Goal: Transaction & Acquisition: Purchase product/service

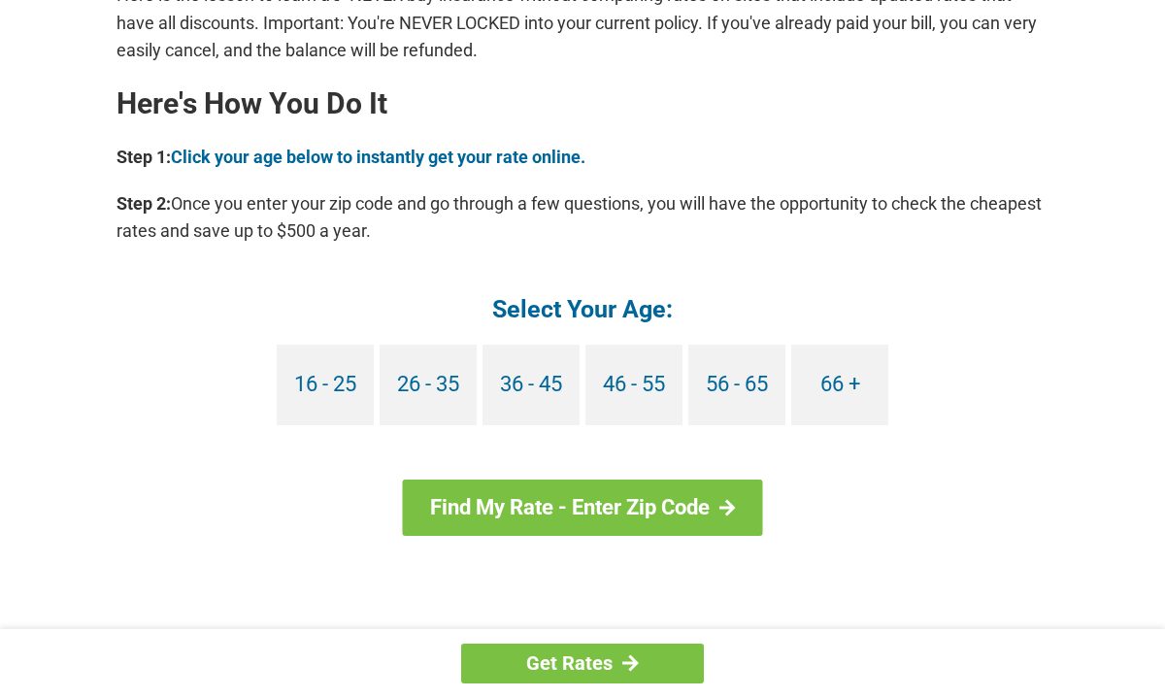
scroll to position [1713, 0]
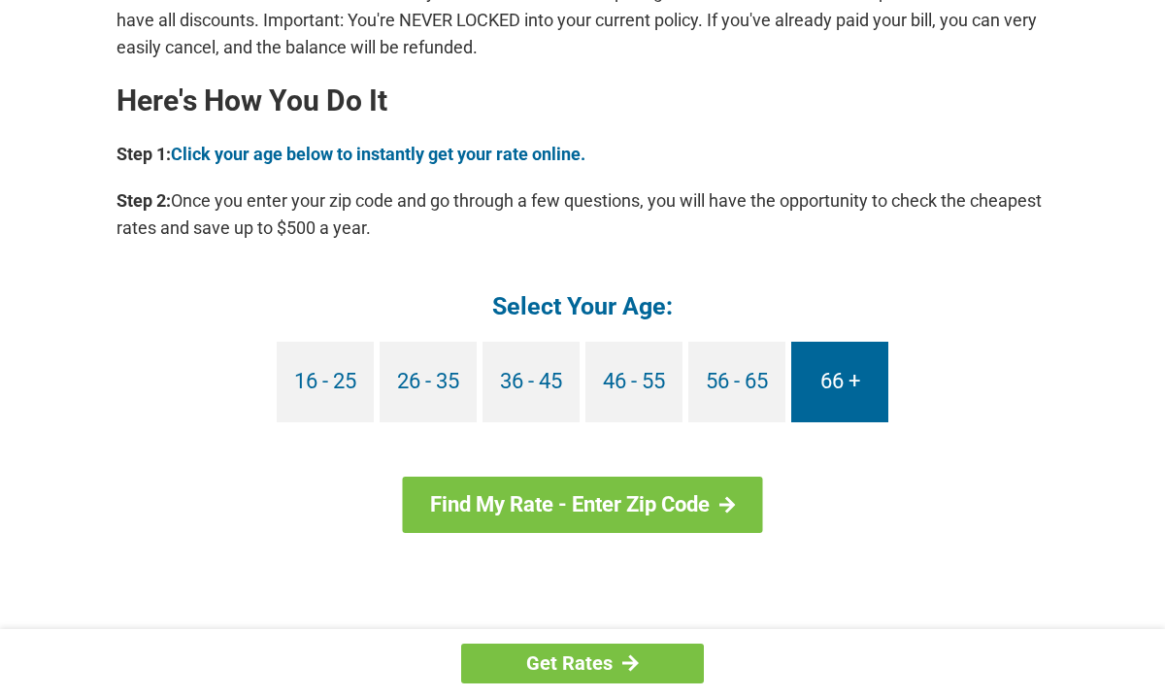
click at [828, 389] on link "66 +" at bounding box center [839, 382] width 97 height 81
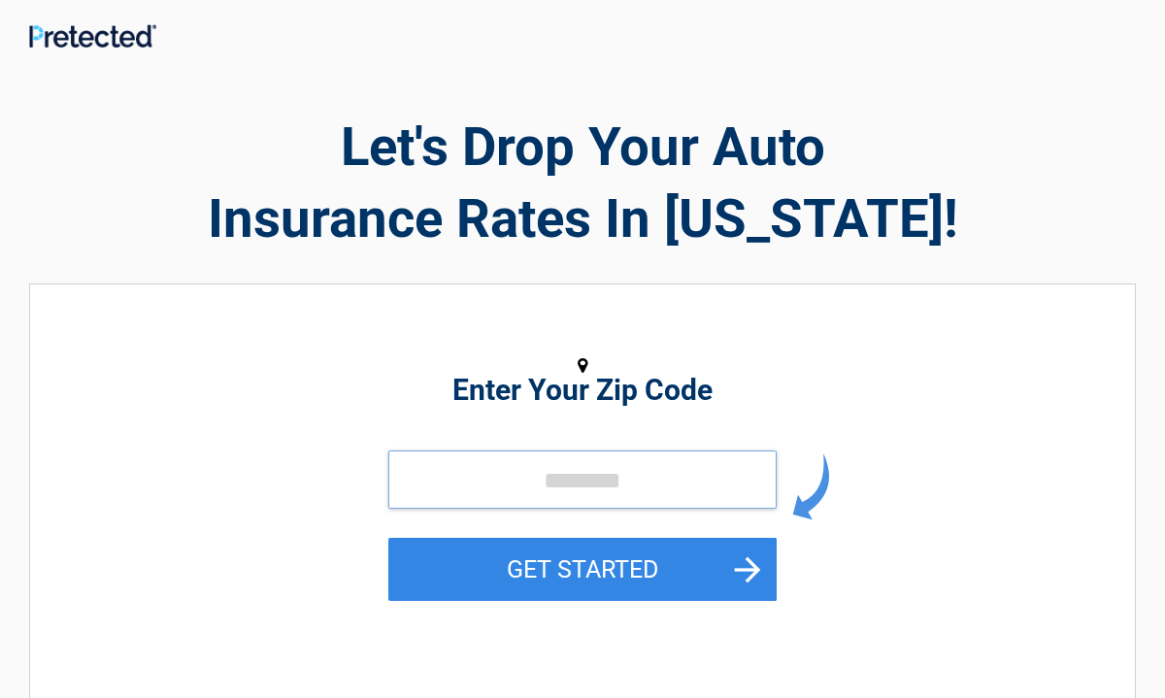
click at [558, 478] on input "tel" at bounding box center [582, 479] width 388 height 58
type input "*****"
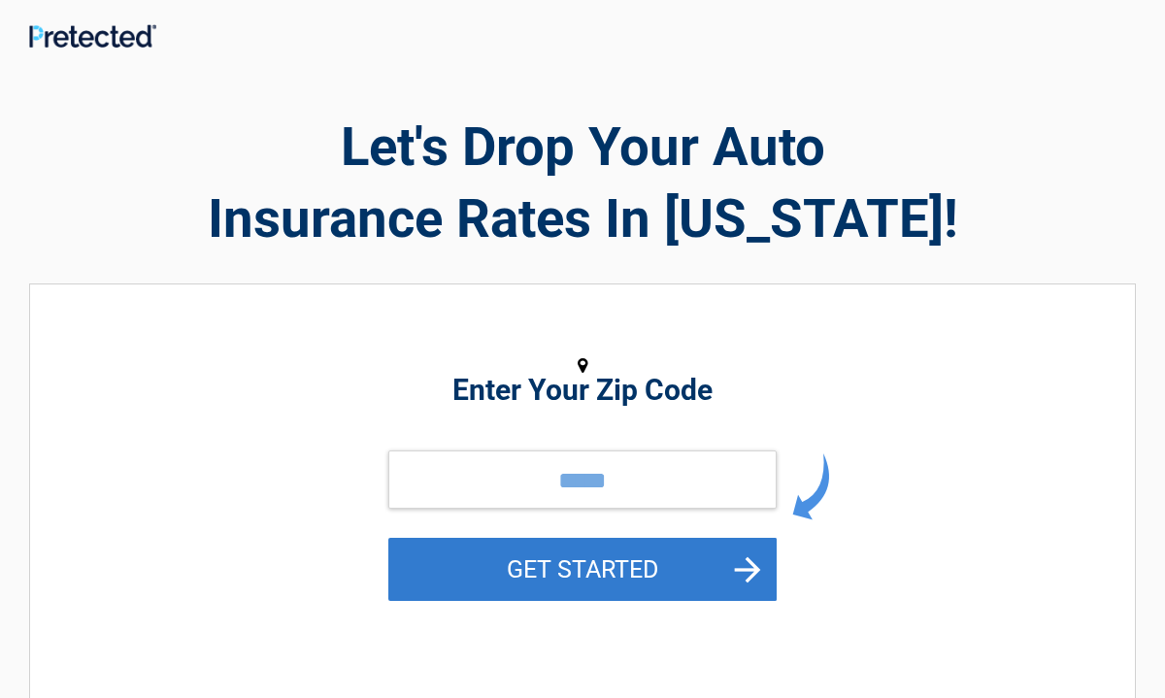
click at [542, 569] on button "GET STARTED" at bounding box center [582, 569] width 388 height 63
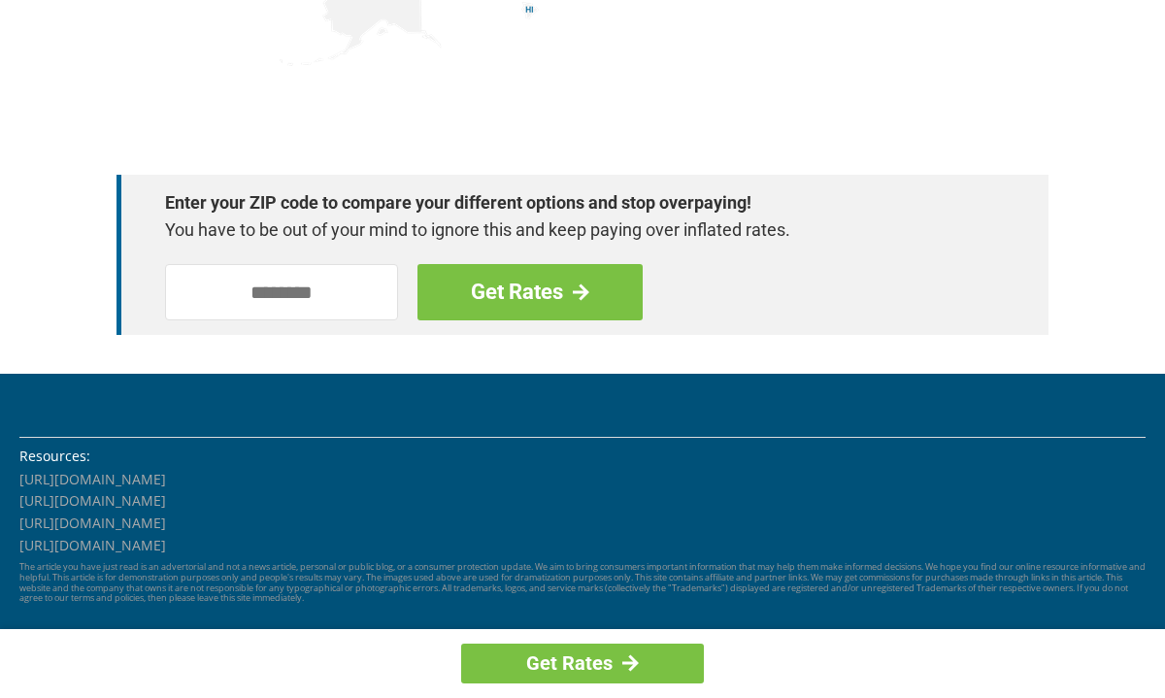
scroll to position [2800, 0]
